Goal: Check status: Check status

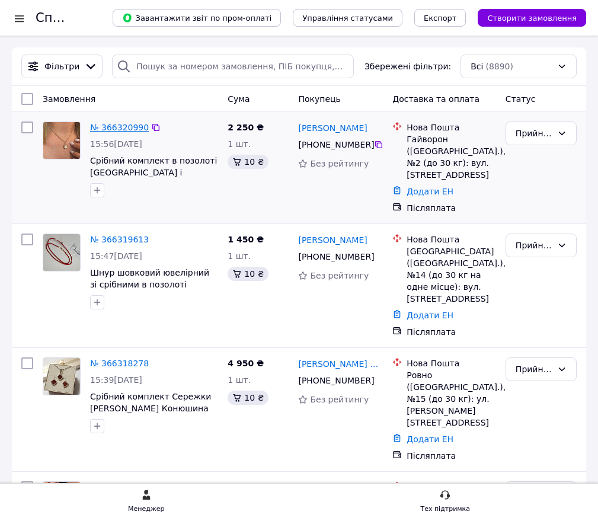
click at [123, 129] on link "№ 366320990" at bounding box center [119, 127] width 59 height 9
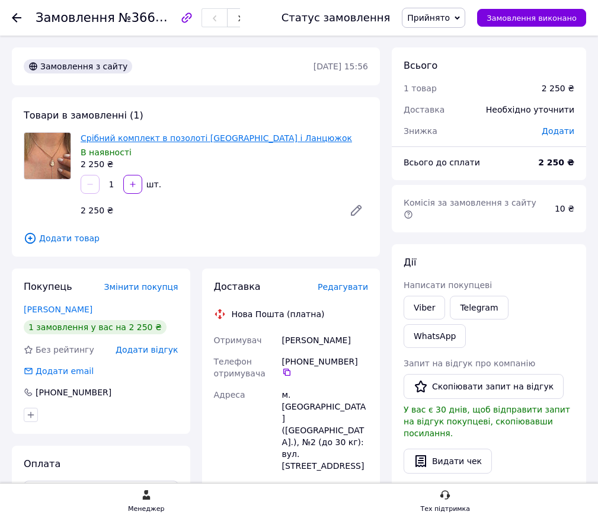
click at [183, 142] on link "Срібний комплект в позолоті [GEOGRAPHIC_DATA] і Ланцюжок" at bounding box center [216, 137] width 271 height 9
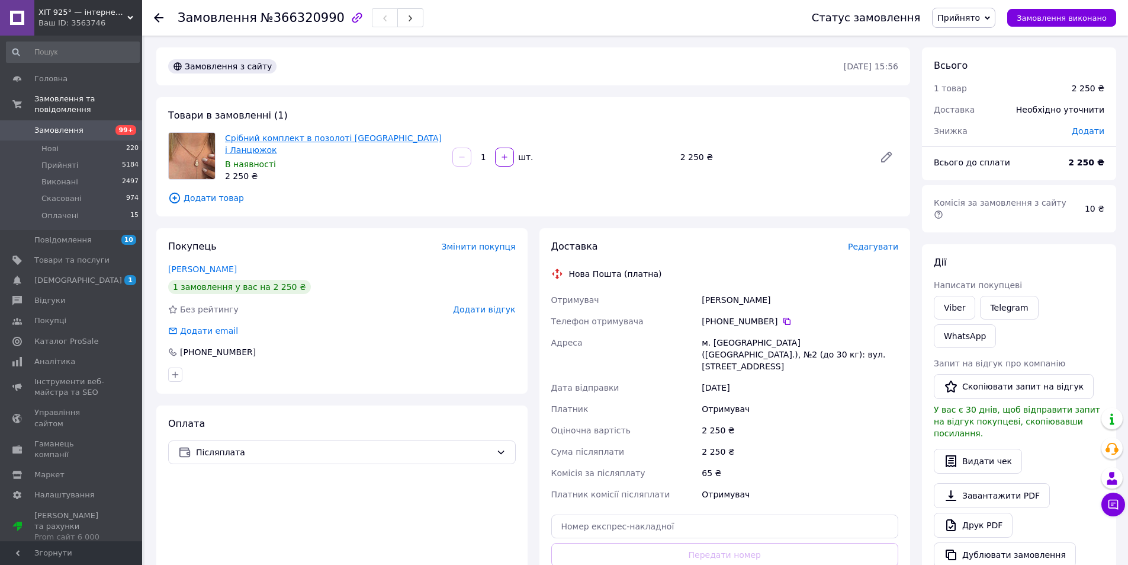
click at [315, 139] on link "Срібний комплект в позолоті [GEOGRAPHIC_DATA] і Ланцюжок" at bounding box center [333, 143] width 217 height 21
